Goal: Transaction & Acquisition: Purchase product/service

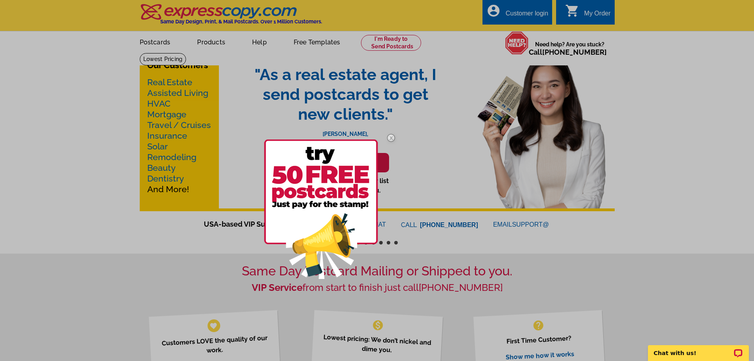
click at [391, 135] on img at bounding box center [391, 137] width 23 height 23
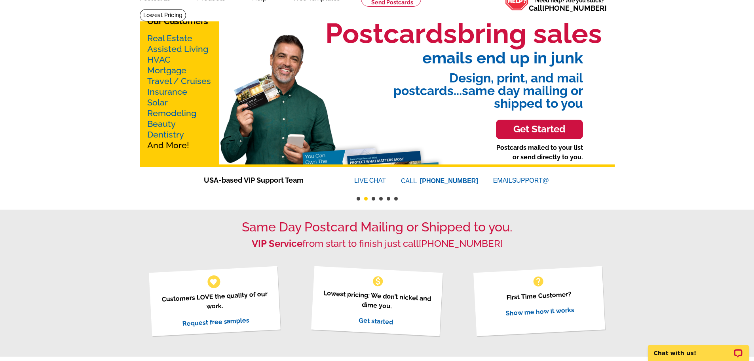
scroll to position [40, 0]
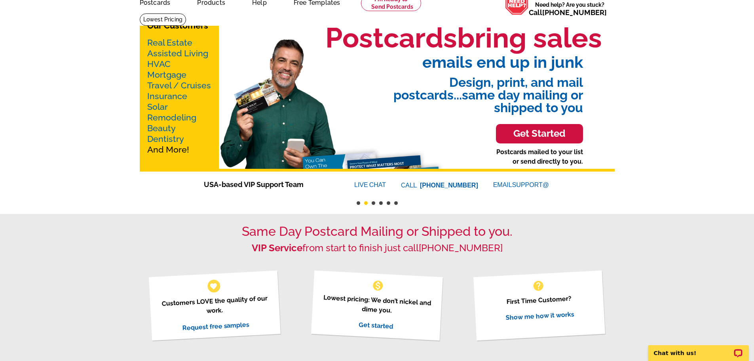
click at [180, 74] on link "Mortgage" at bounding box center [166, 75] width 39 height 10
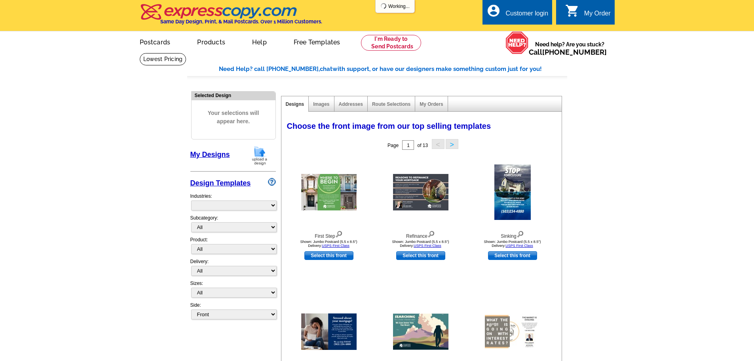
select select "774"
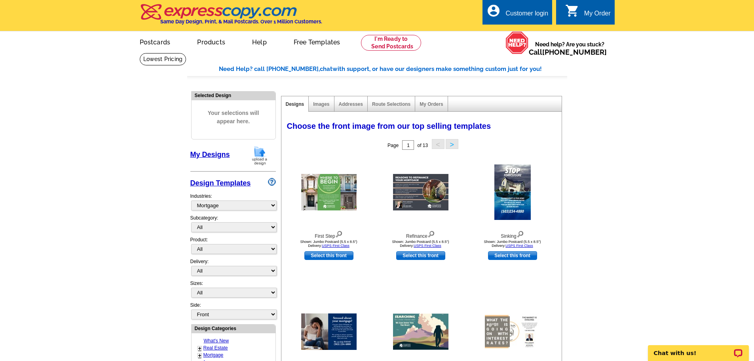
click at [137, 212] on main "Need Help? call 800-260-5887, chat with support, or have our designers make som…" at bounding box center [377, 347] width 754 height 588
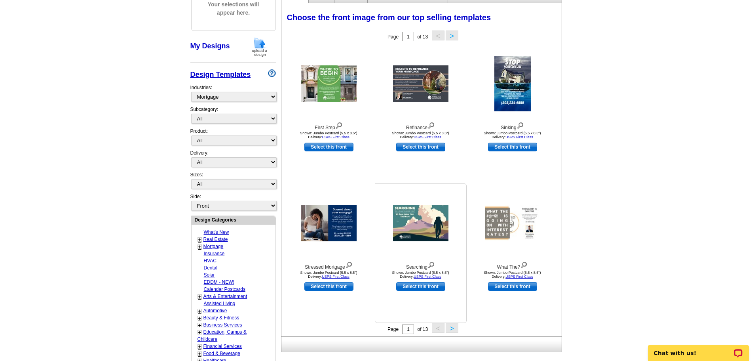
scroll to position [119, 0]
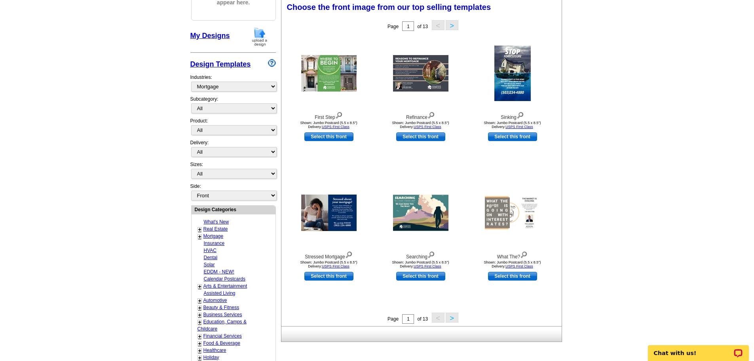
click at [450, 320] on button ">" at bounding box center [452, 317] width 13 height 10
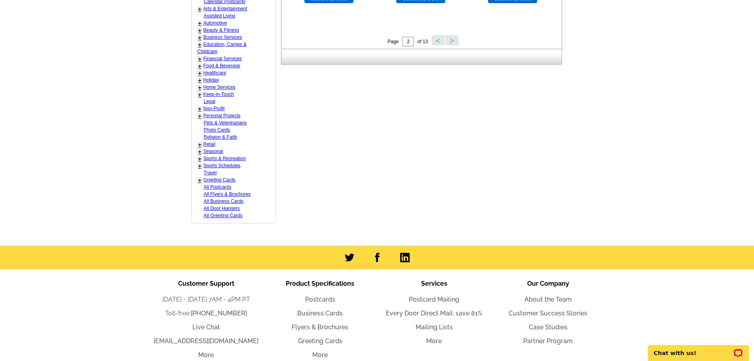
scroll to position [237, 0]
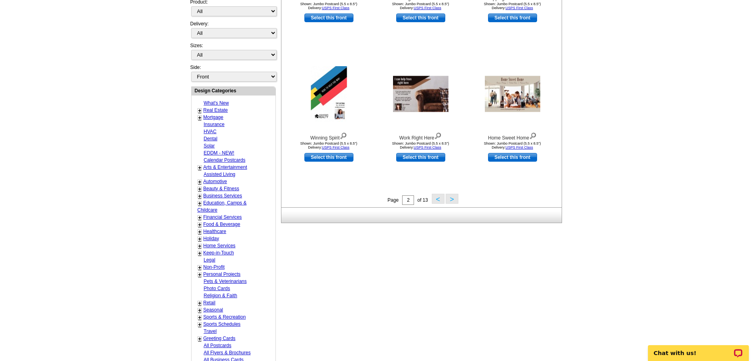
click at [199, 118] on link "+" at bounding box center [199, 117] width 3 height 6
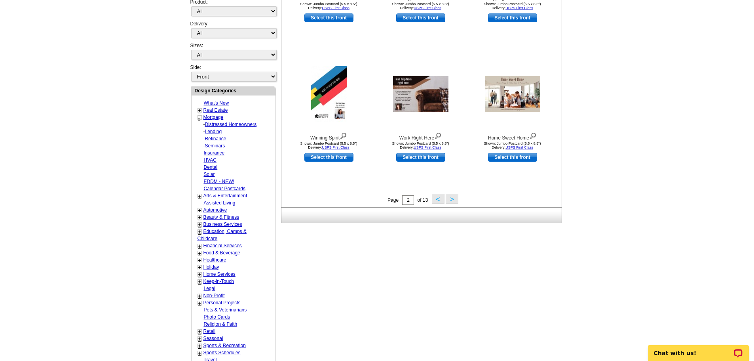
click at [216, 139] on link "Refinance" at bounding box center [215, 139] width 21 height 6
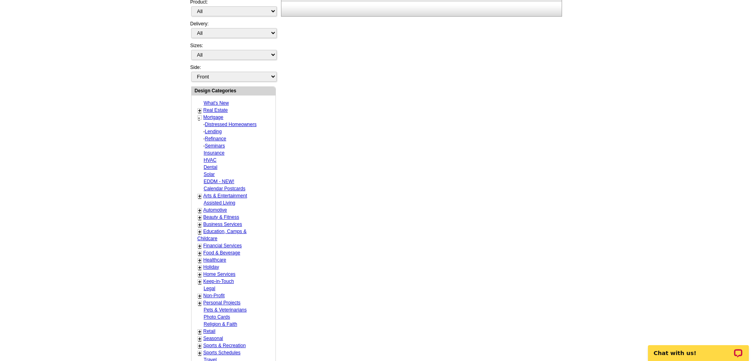
select select "1169"
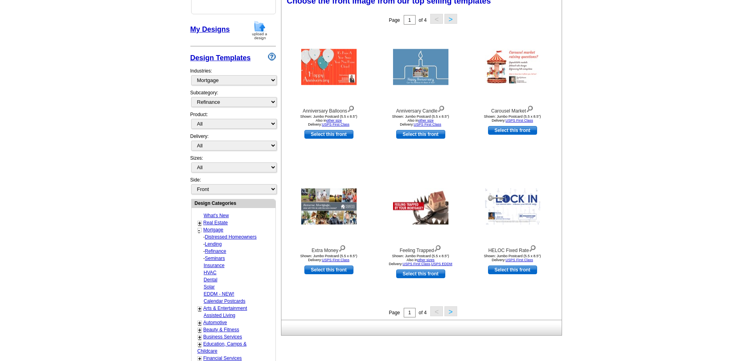
scroll to position [117, 0]
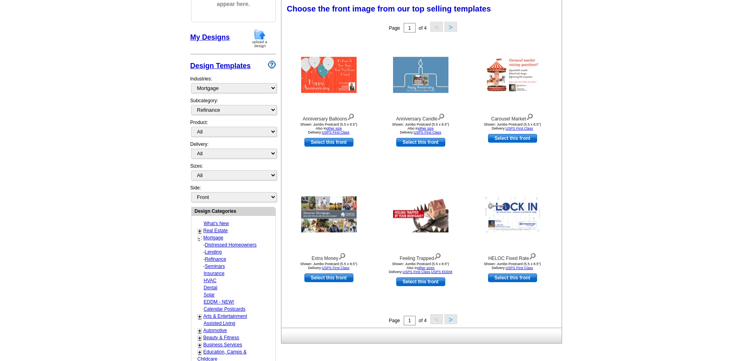
click at [451, 29] on button ">" at bounding box center [450, 27] width 13 height 10
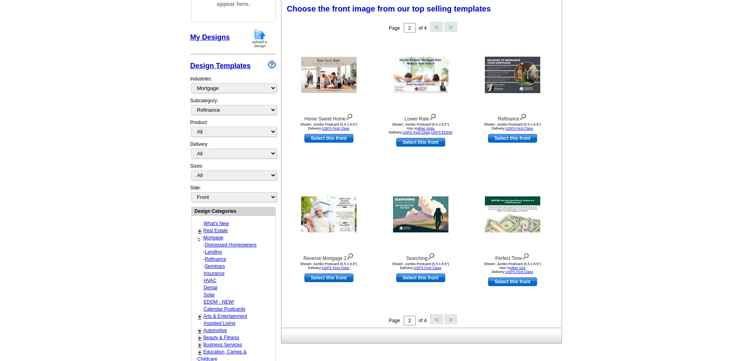
click at [436, 27] on button "<" at bounding box center [436, 27] width 13 height 10
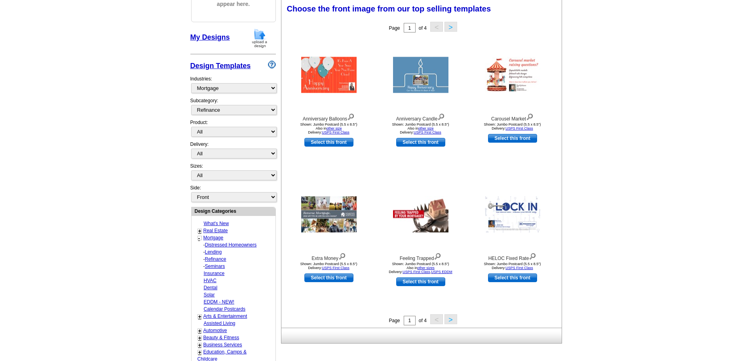
click at [450, 25] on button ">" at bounding box center [450, 27] width 13 height 10
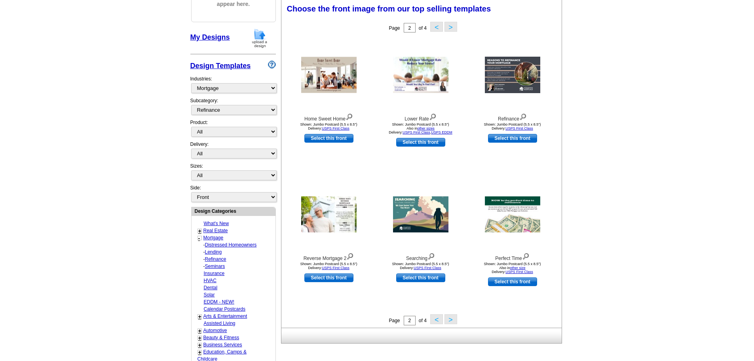
click at [450, 28] on button ">" at bounding box center [450, 27] width 13 height 10
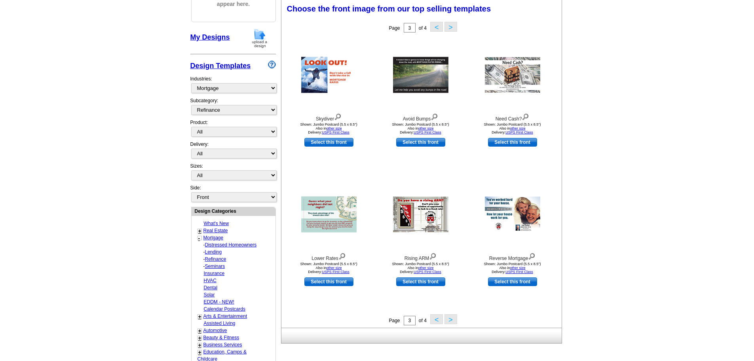
click at [450, 28] on button ">" at bounding box center [450, 27] width 13 height 10
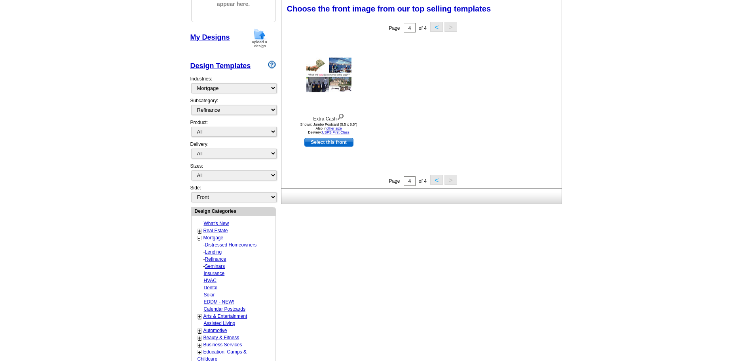
click at [435, 28] on button "<" at bounding box center [436, 27] width 13 height 10
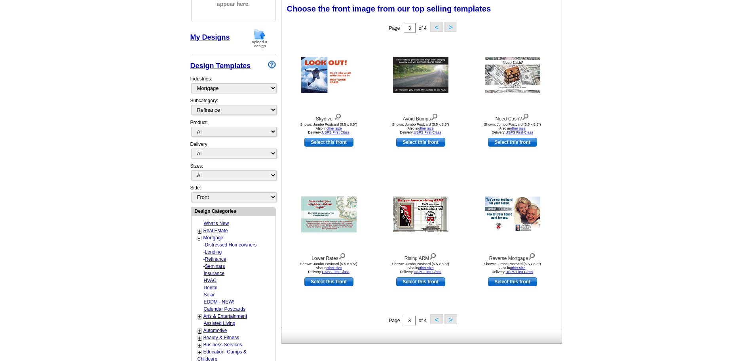
click at [435, 28] on button "<" at bounding box center [436, 27] width 13 height 10
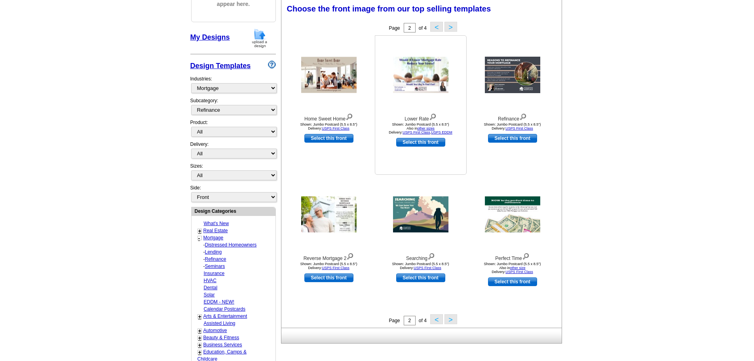
click at [427, 142] on link "Select this front" at bounding box center [420, 142] width 49 height 9
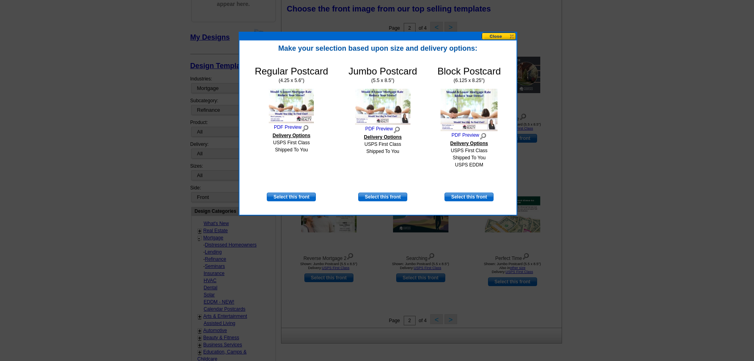
click at [289, 110] on img at bounding box center [291, 106] width 45 height 34
click at [290, 198] on link "Select this front" at bounding box center [291, 196] width 49 height 9
select select "1"
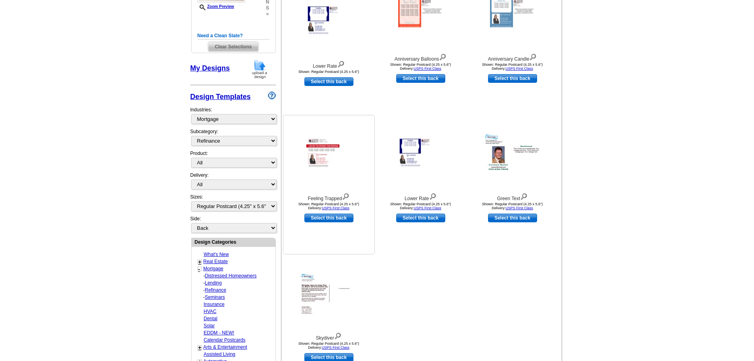
scroll to position [198, 0]
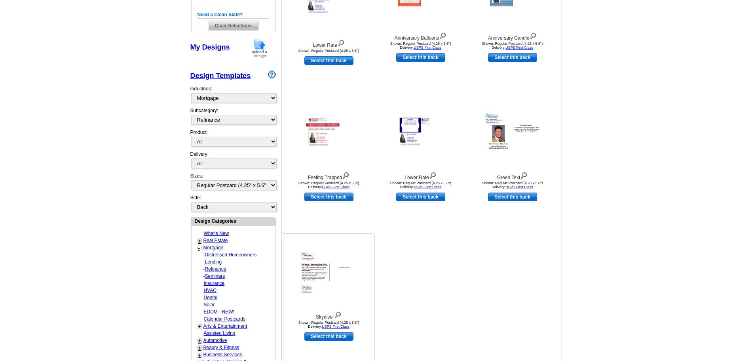
click at [340, 336] on link "Select this back" at bounding box center [328, 336] width 49 height 9
select select "front"
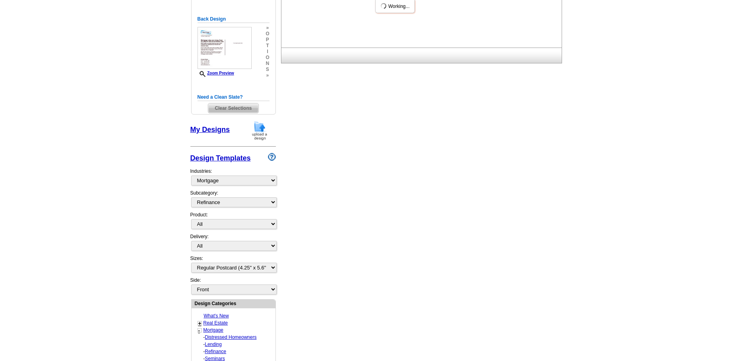
scroll to position [0, 0]
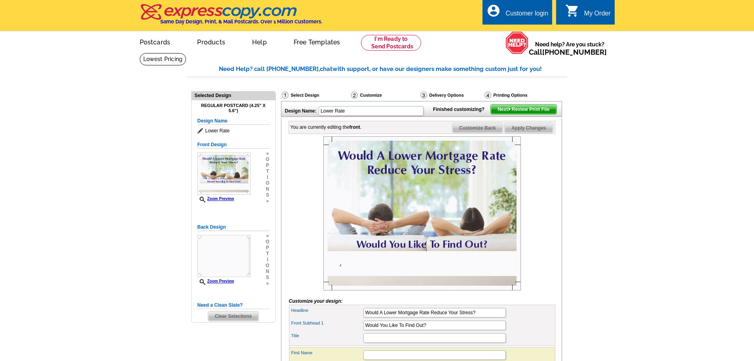
click at [512, 114] on span "Next Review Print File" at bounding box center [523, 108] width 65 height 9
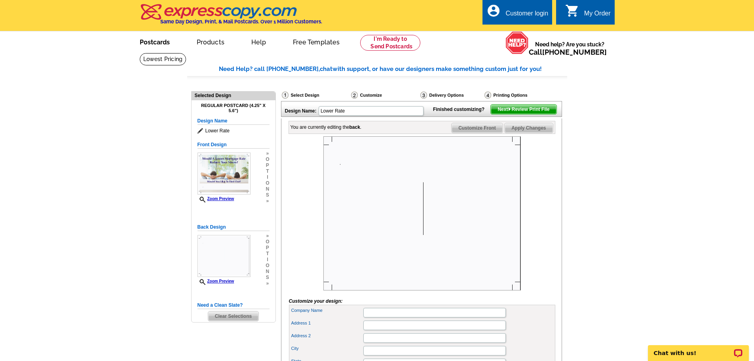
click at [158, 44] on link "Postcards" at bounding box center [154, 41] width 55 height 19
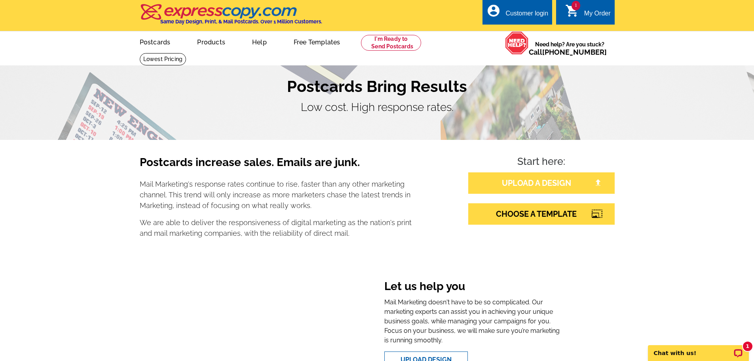
click at [524, 183] on link "UPLOAD A DESIGN" at bounding box center [541, 182] width 146 height 21
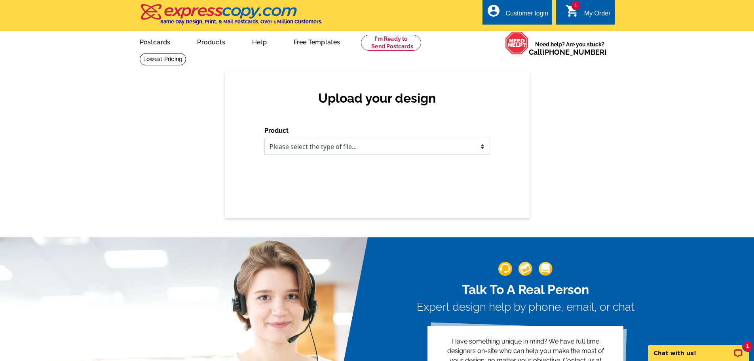
click at [362, 144] on select "Please select the type of file... Postcards Business Cards Letters and flyers G…" at bounding box center [377, 147] width 226 height 16
select select "1"
click at [264, 139] on select "Please select the type of file... Postcards Business Cards Letters and flyers G…" at bounding box center [377, 147] width 226 height 16
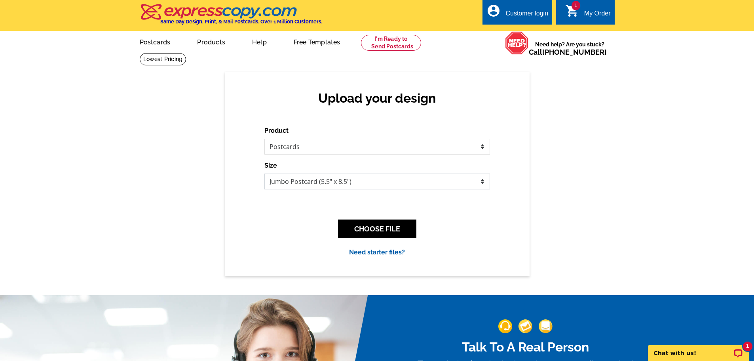
click at [328, 178] on select "Jumbo Postcard (5.5" x 8.5") Regular Postcard (4.25" x 5.6") Panoramic Postcard…" at bounding box center [377, 181] width 226 height 16
click at [264, 174] on select "Jumbo Postcard (5.5" x 8.5") Regular Postcard (4.25" x 5.6") Panoramic Postcard…" at bounding box center [377, 181] width 226 height 16
click at [186, 53] on link at bounding box center [163, 59] width 47 height 12
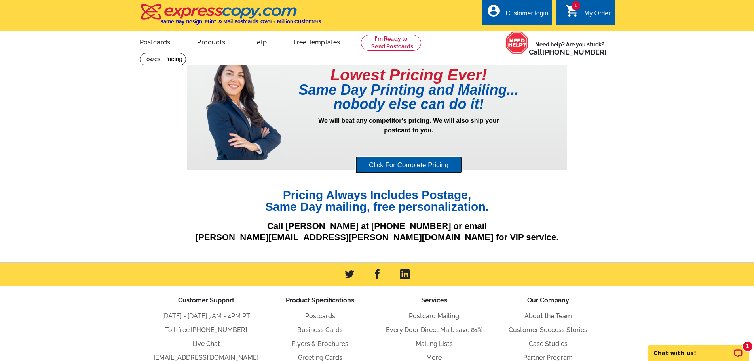
click at [400, 164] on link "Click For Complete Pricing" at bounding box center [408, 165] width 106 height 18
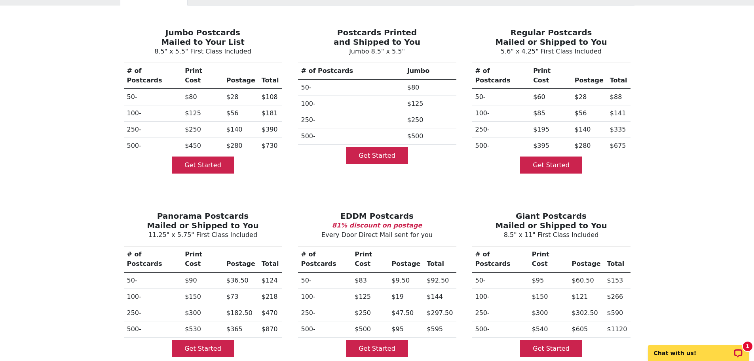
scroll to position [79, 0]
click at [85, 148] on div "Postcards Business Cards Greeting Cards Flyers Calendars Door Hangers Jumbo Pos…" at bounding box center [377, 273] width 754 height 600
click at [81, 244] on div "Postcards Business Cards Greeting Cards Flyers Calendars Door Hangers Jumbo Pos…" at bounding box center [377, 273] width 754 height 600
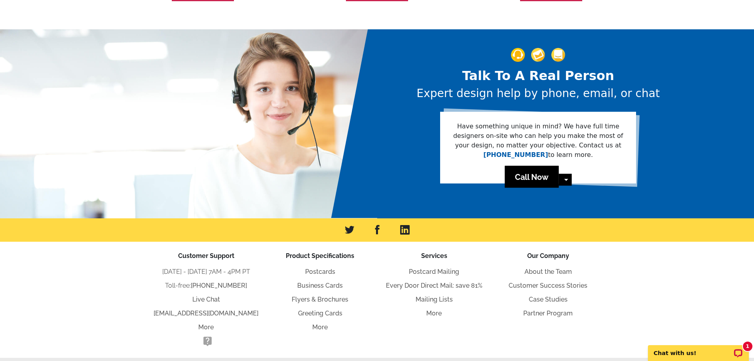
scroll to position [444, 0]
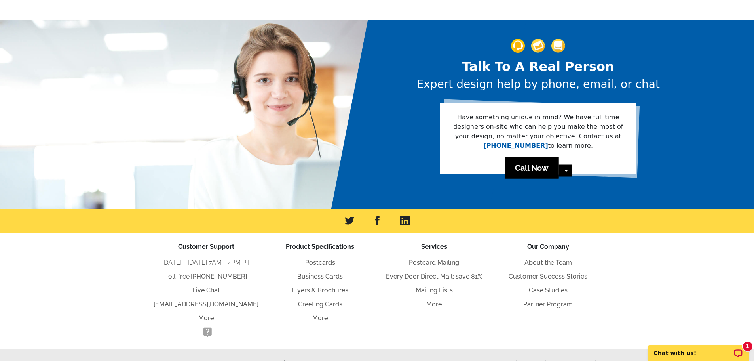
click at [51, 267] on div "Customer Support [DATE] - [DATE] 7AM - 4PM PT Toll-free: [PHONE_NUMBER] Live Ch…" at bounding box center [377, 290] width 754 height 116
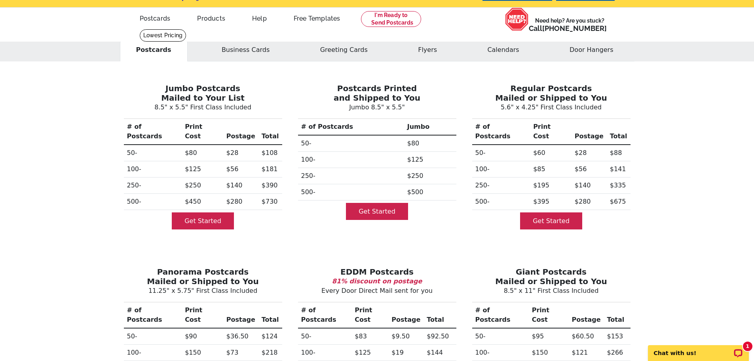
scroll to position [0, 0]
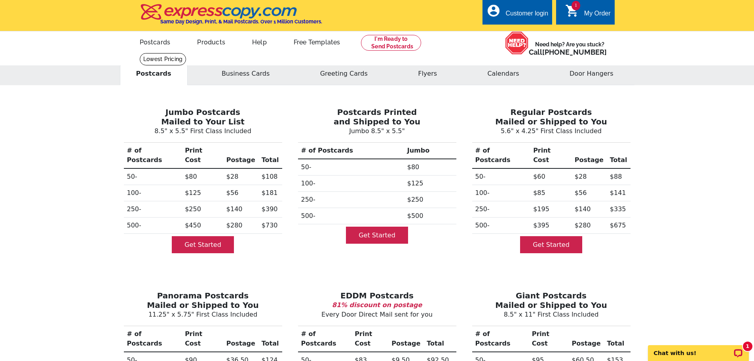
click at [594, 16] on div "My Order" at bounding box center [597, 15] width 27 height 11
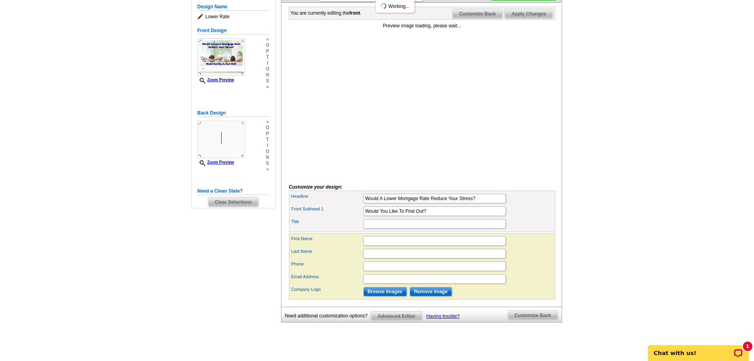
scroll to position [119, 0]
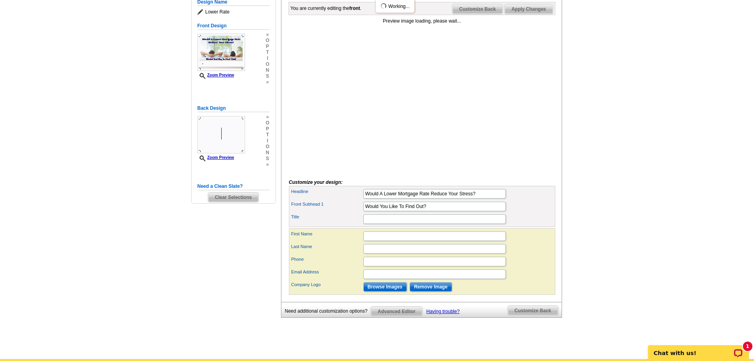
click at [241, 202] on span "Clear Selections" at bounding box center [233, 196] width 50 height 9
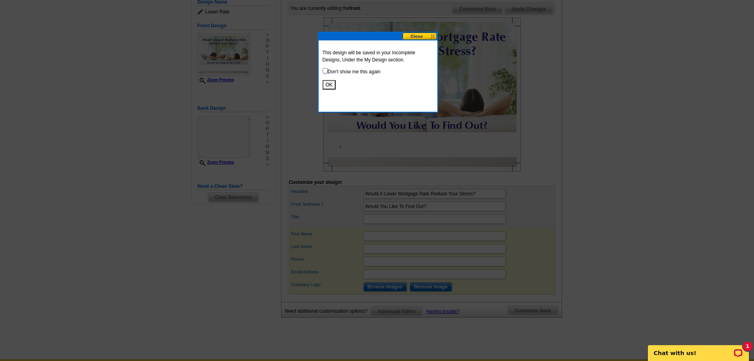
click at [327, 69] on input "checkbox" at bounding box center [325, 70] width 5 height 5
checkbox input "true"
click at [327, 80] on div "This design will be saved in your Incomplete Designs, Under the My Design secti…" at bounding box center [378, 69] width 119 height 58
click at [328, 85] on button "OK" at bounding box center [329, 84] width 13 height 9
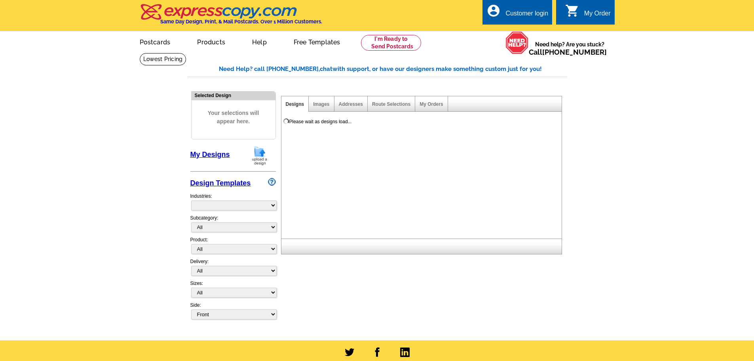
select select "785"
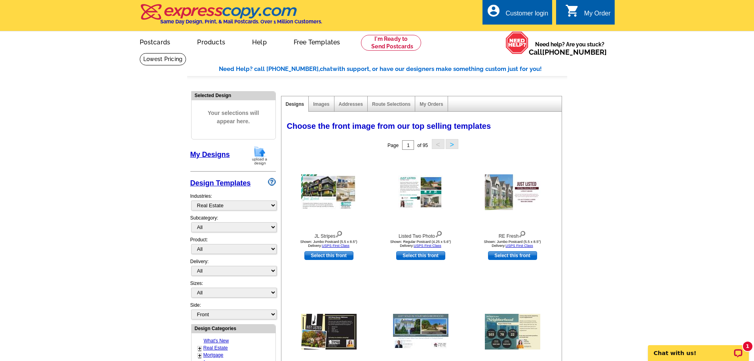
click at [73, 157] on main "Need Help? call [PHONE_NUMBER], chat with support, or have our designers make s…" at bounding box center [377, 347] width 754 height 588
